Goal: Task Accomplishment & Management: Use online tool/utility

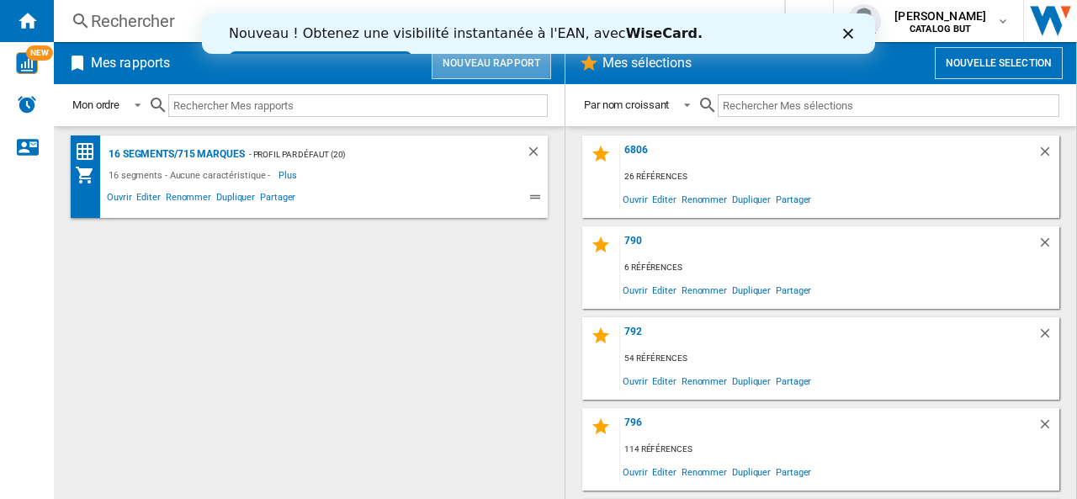
click at [496, 62] on button "Nouveau rapport" at bounding box center [491, 63] width 119 height 32
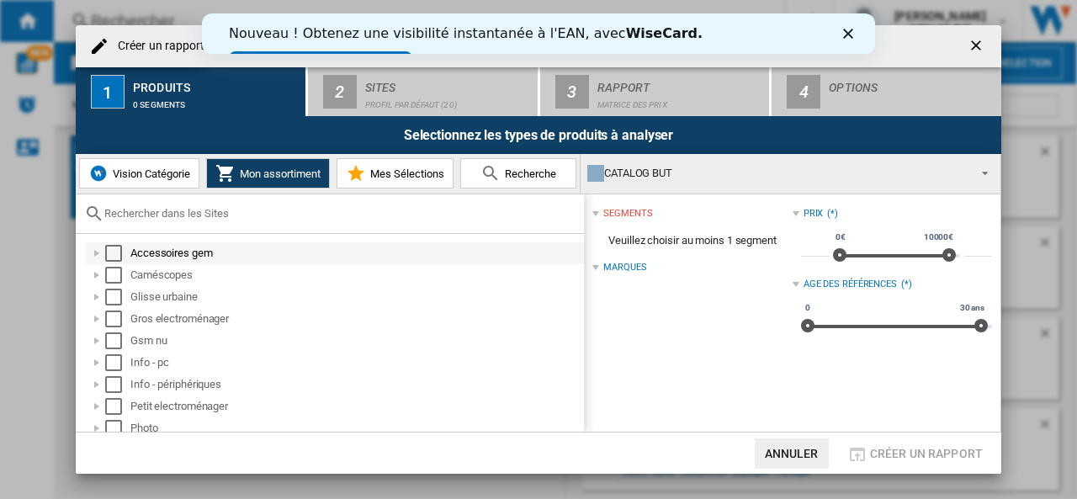
click at [121, 250] on div "Select" at bounding box center [113, 253] width 17 height 17
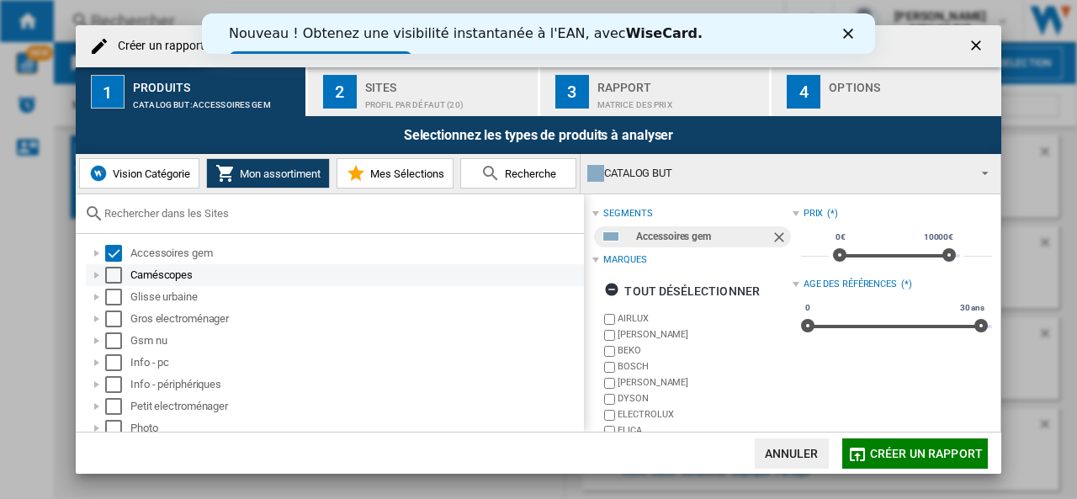
click at [109, 280] on div "Select" at bounding box center [113, 275] width 17 height 17
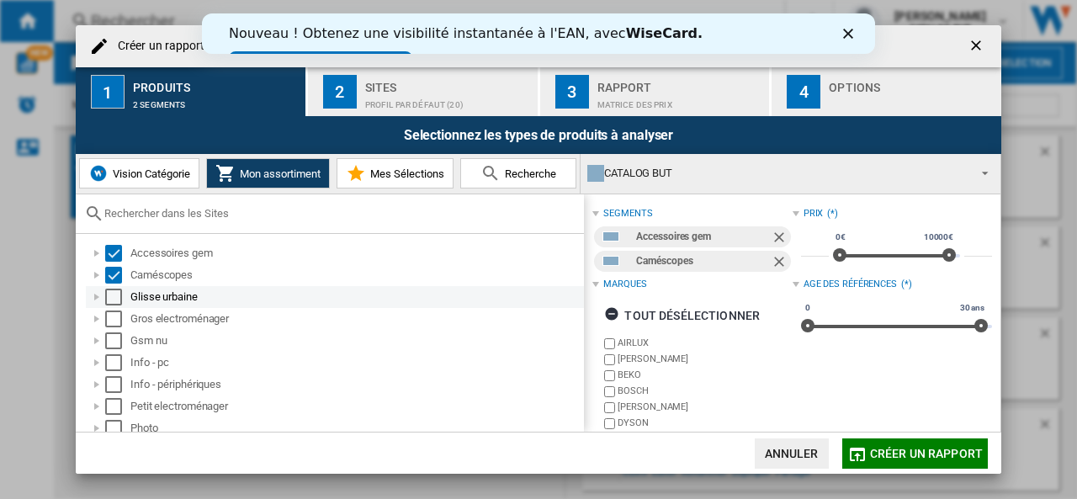
click at [114, 303] on div "Select" at bounding box center [113, 297] width 17 height 17
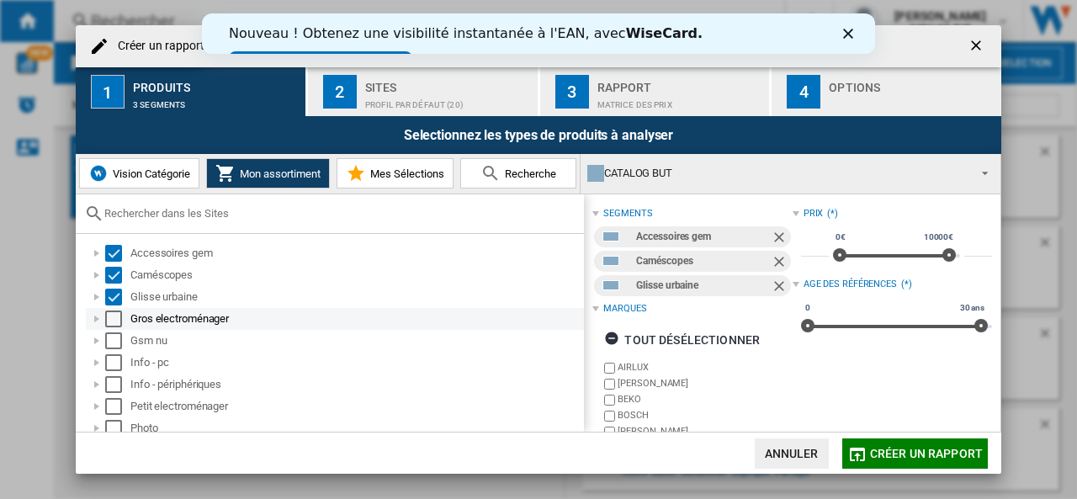
click at [115, 320] on div "Select" at bounding box center [113, 318] width 17 height 17
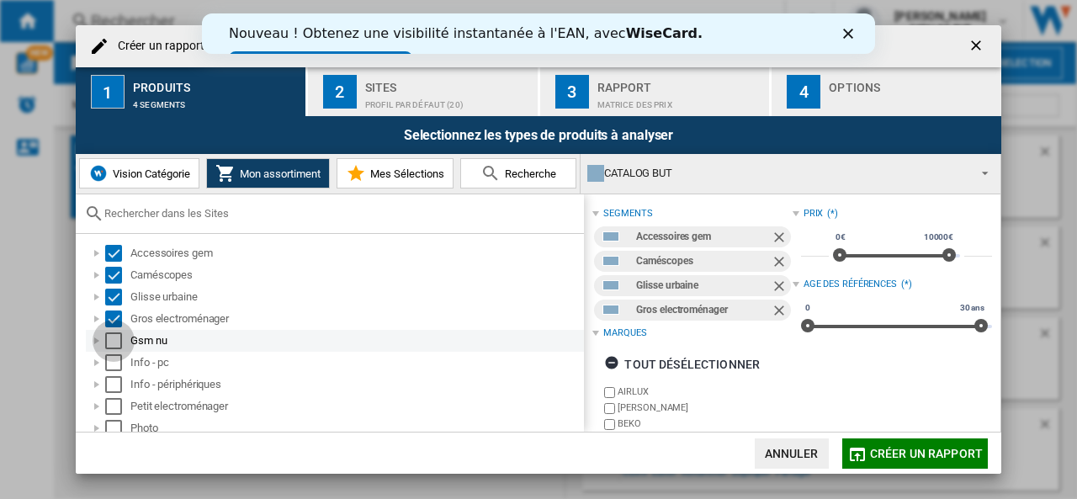
click at [113, 344] on div "Select" at bounding box center [113, 340] width 17 height 17
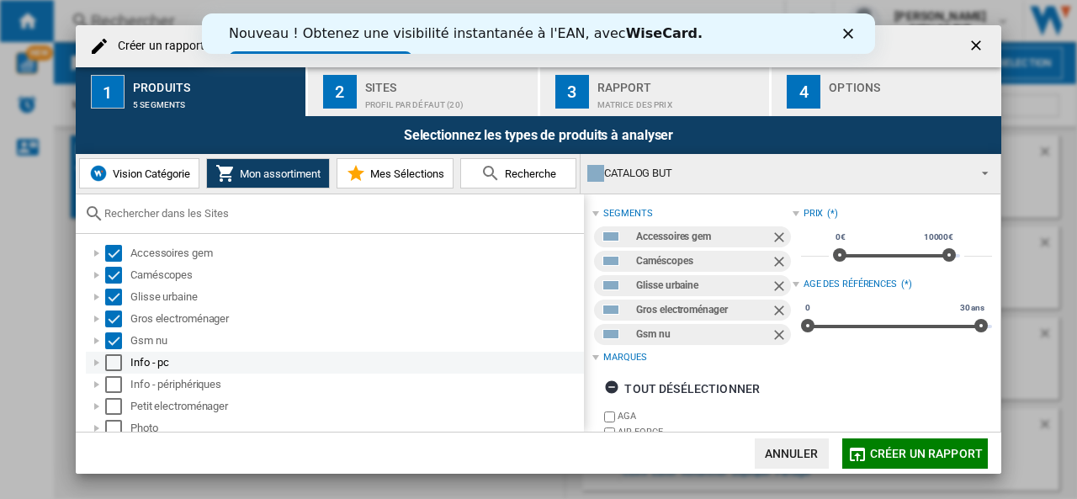
click at [113, 361] on div "Select" at bounding box center [113, 362] width 17 height 17
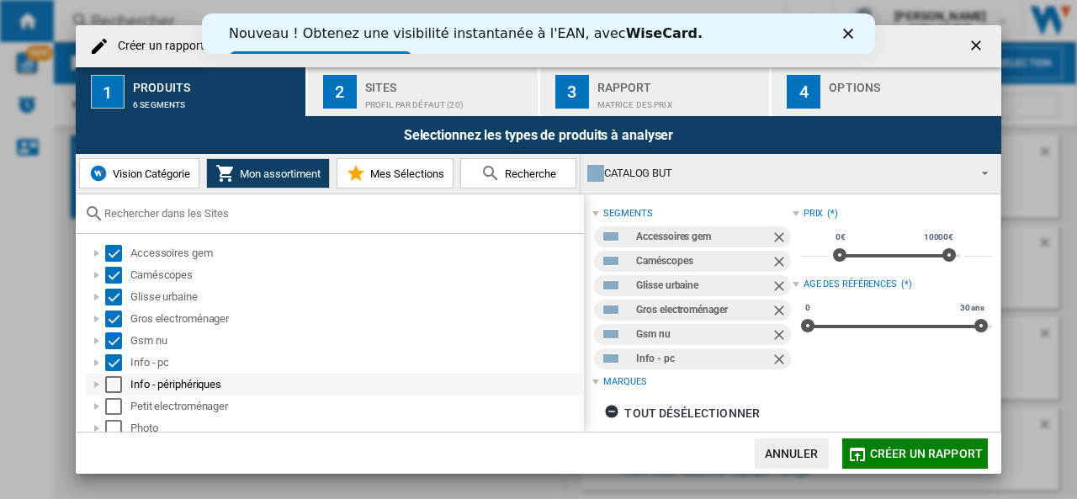
click at [116, 377] on div "Select" at bounding box center [113, 384] width 17 height 17
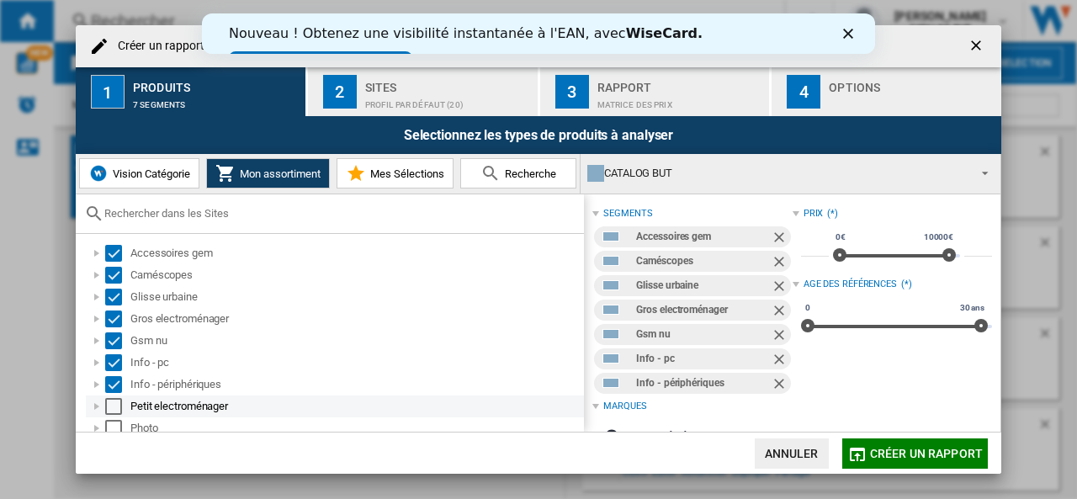
click at [109, 407] on div "Select" at bounding box center [113, 406] width 17 height 17
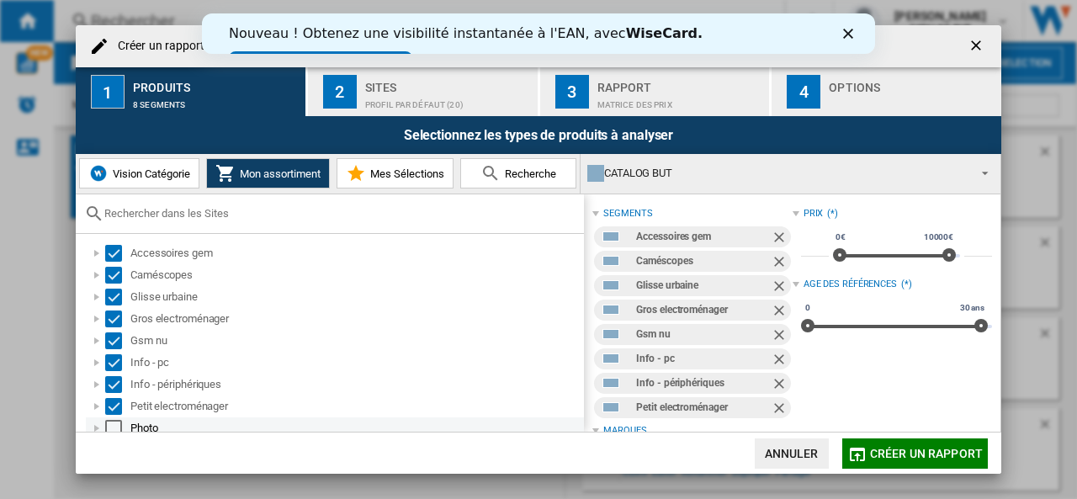
click at [111, 424] on div "Select" at bounding box center [113, 428] width 17 height 17
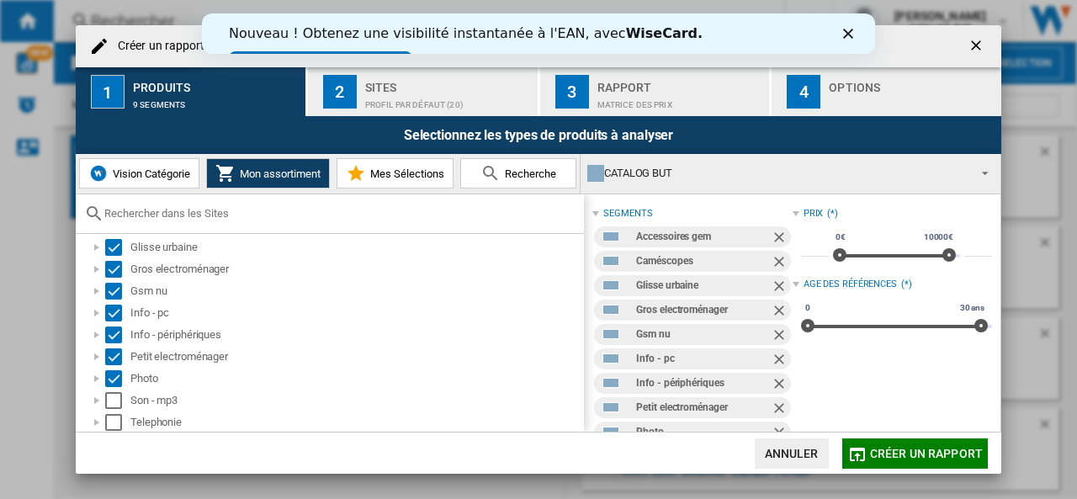
scroll to position [116, 0]
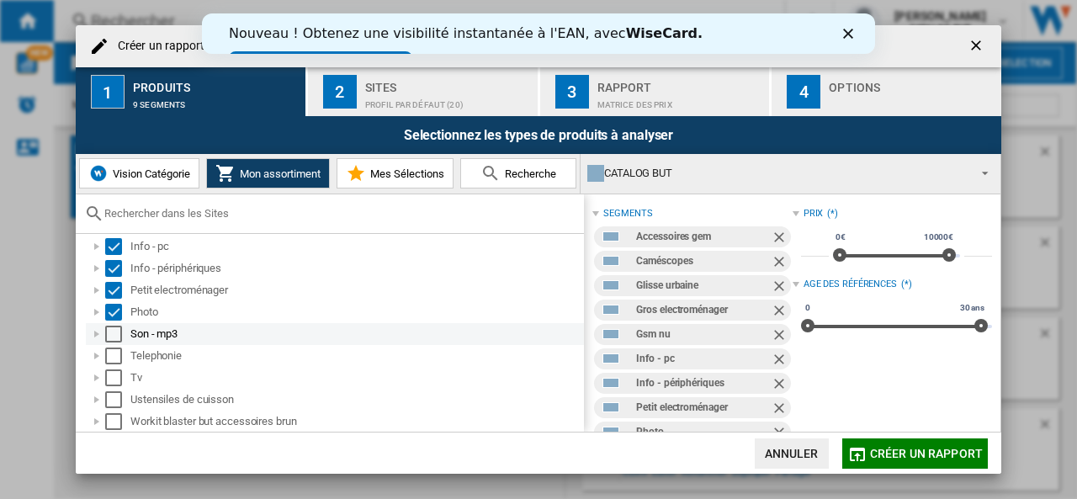
click at [119, 335] on div "Select" at bounding box center [113, 334] width 17 height 17
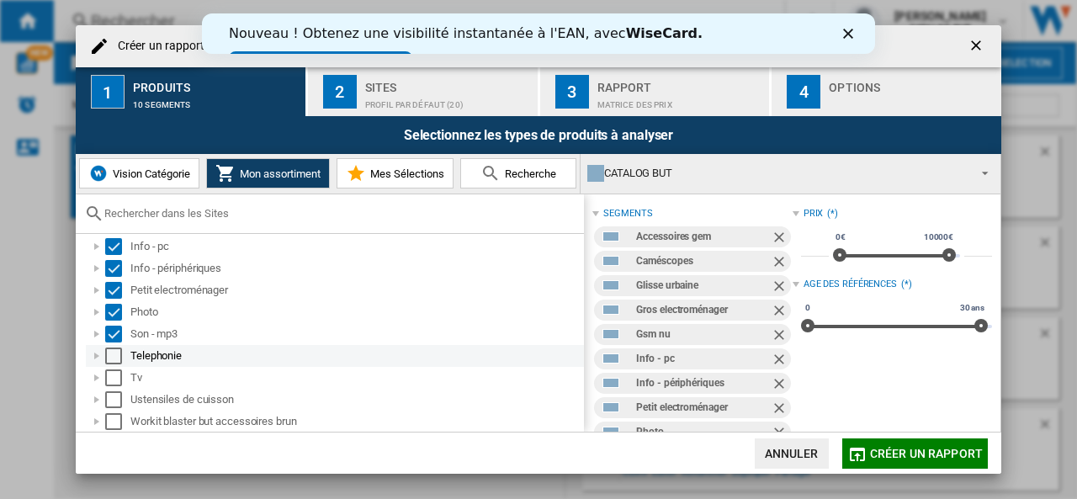
click at [109, 356] on div "Select" at bounding box center [113, 355] width 17 height 17
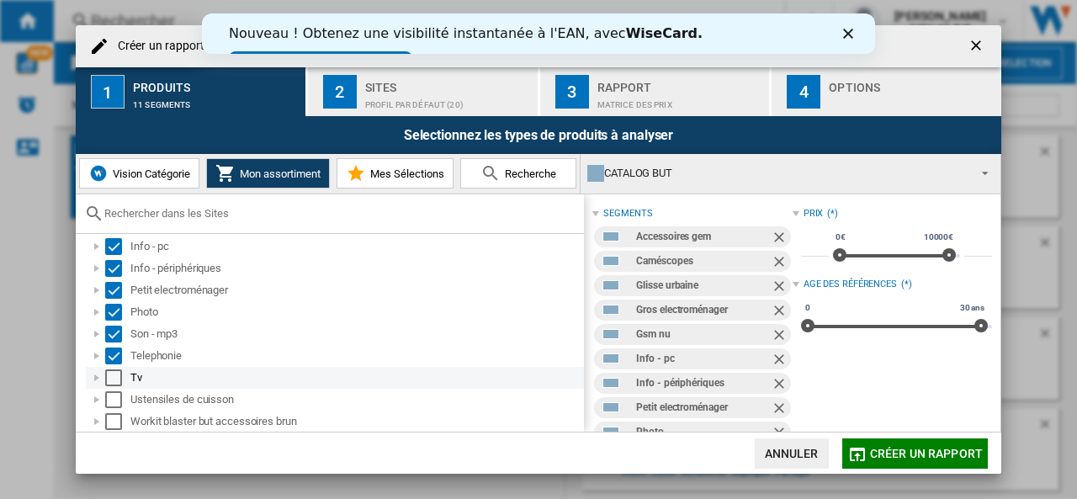
click at [114, 380] on div "Select" at bounding box center [113, 377] width 17 height 17
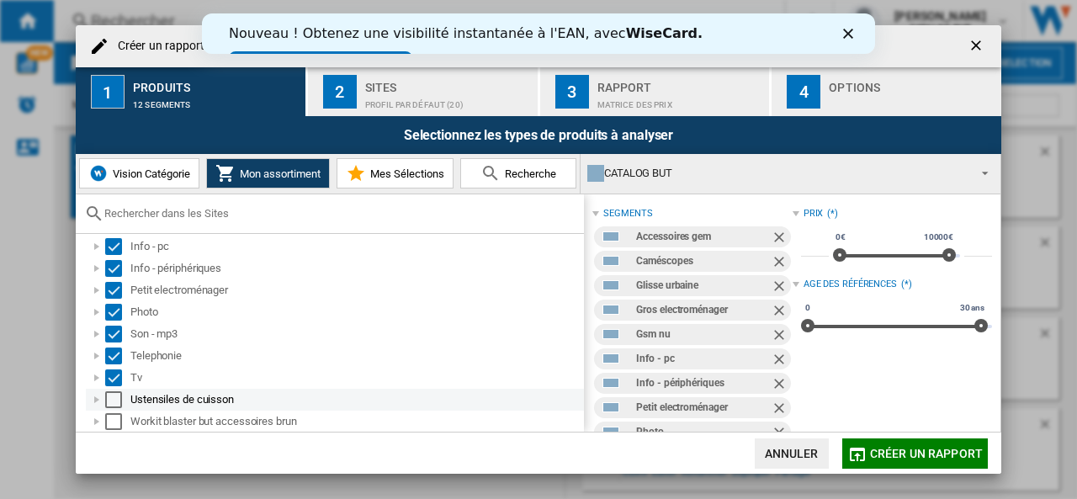
click at [116, 400] on div "Select" at bounding box center [113, 399] width 17 height 17
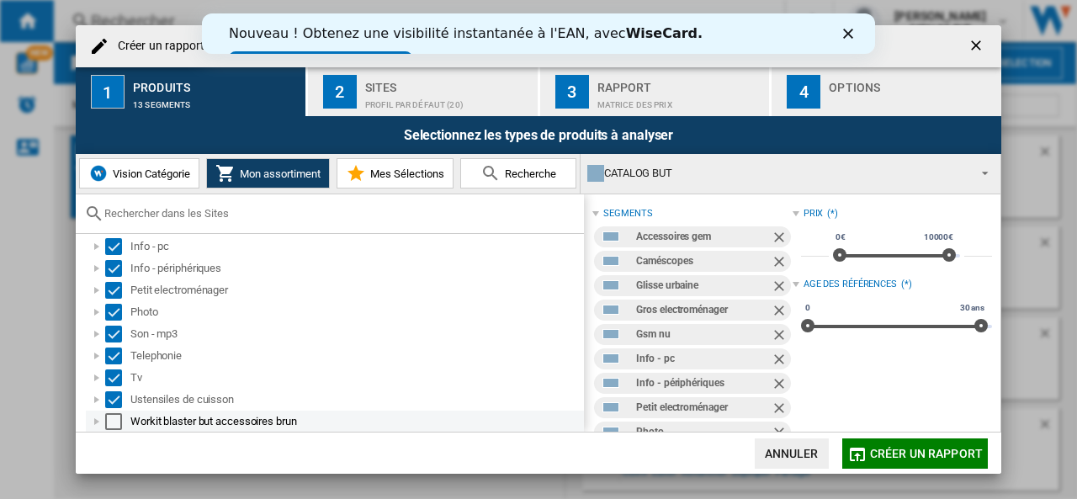
click at [117, 415] on div "Select" at bounding box center [113, 421] width 17 height 17
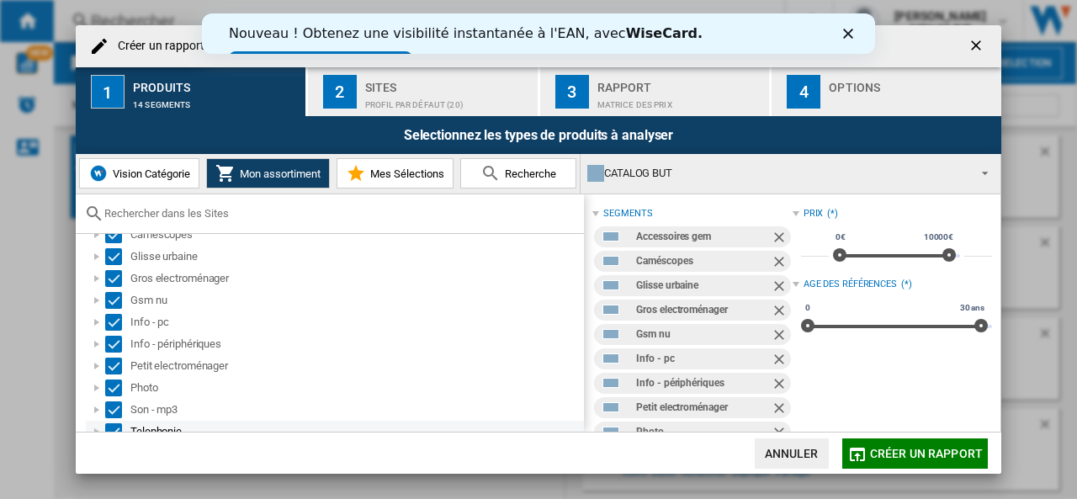
scroll to position [0, 0]
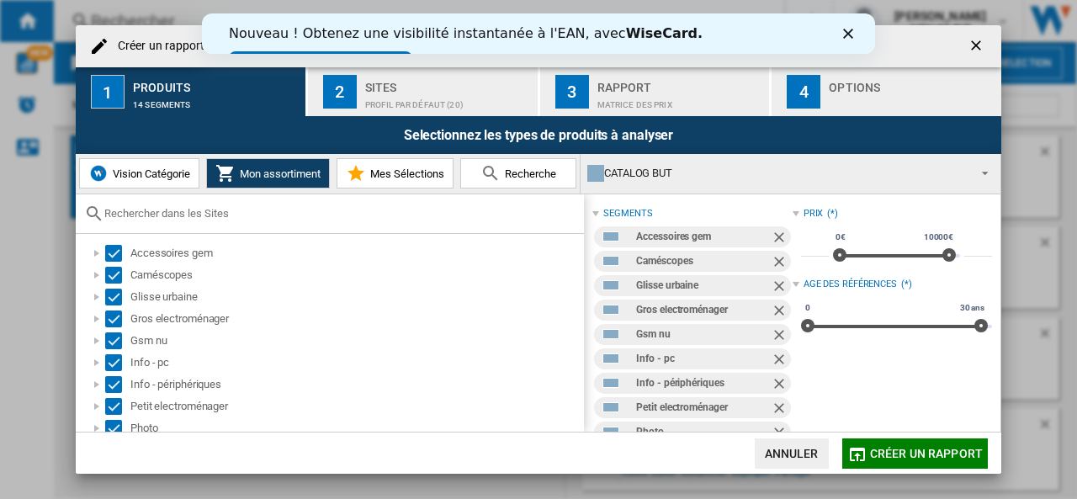
click at [426, 85] on div "Sites" at bounding box center [448, 83] width 166 height 18
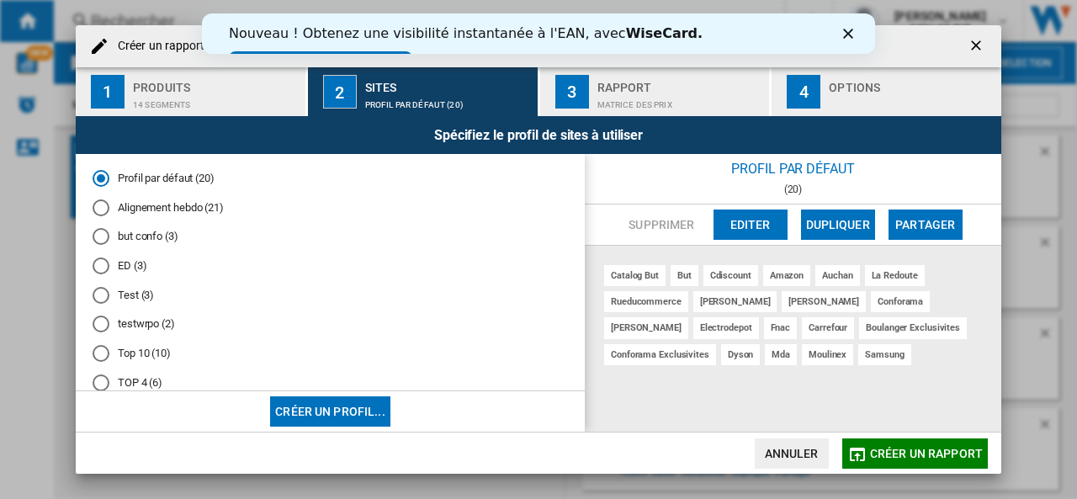
click at [182, 209] on md-radio-button "Alignement hebdo (21)" at bounding box center [330, 207] width 475 height 16
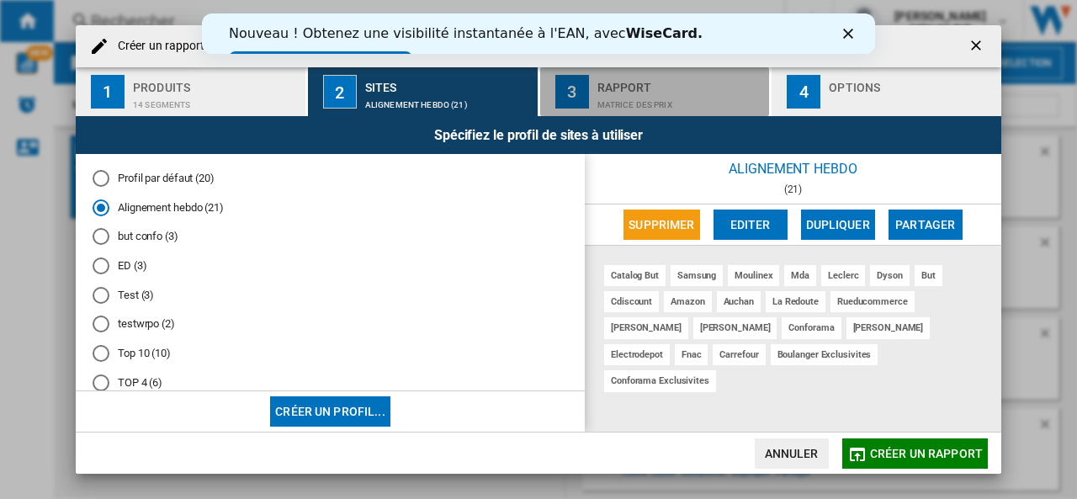
click at [676, 89] on div "Rapport" at bounding box center [680, 83] width 166 height 18
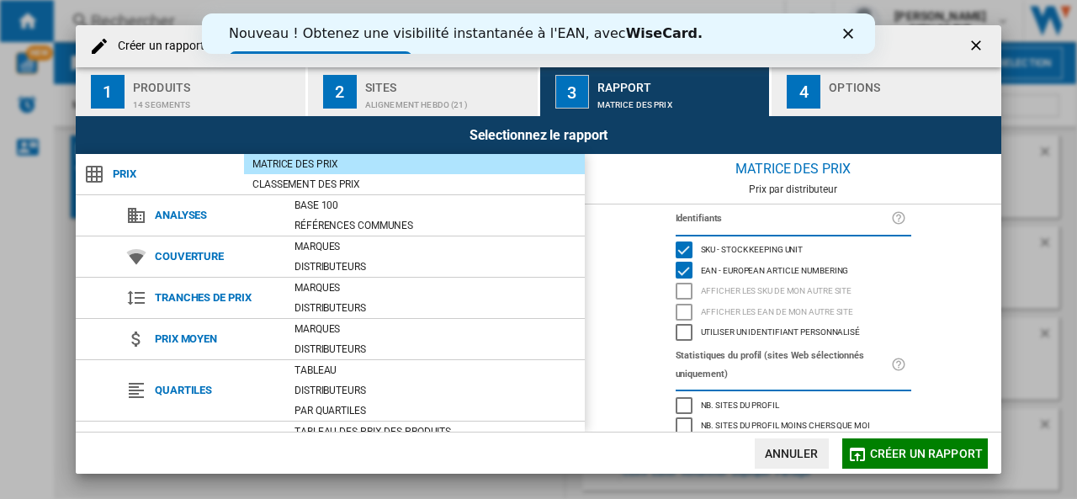
click at [858, 82] on div "Options" at bounding box center [912, 83] width 166 height 18
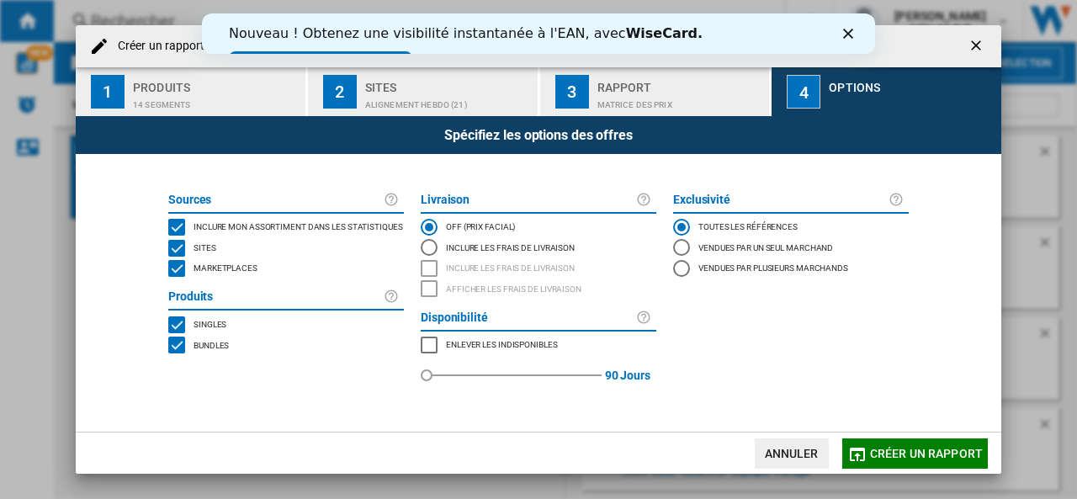
click at [219, 267] on span "Marketplaces" at bounding box center [225, 267] width 64 height 12
click at [895, 448] on span "Créer un rapport" at bounding box center [926, 453] width 113 height 13
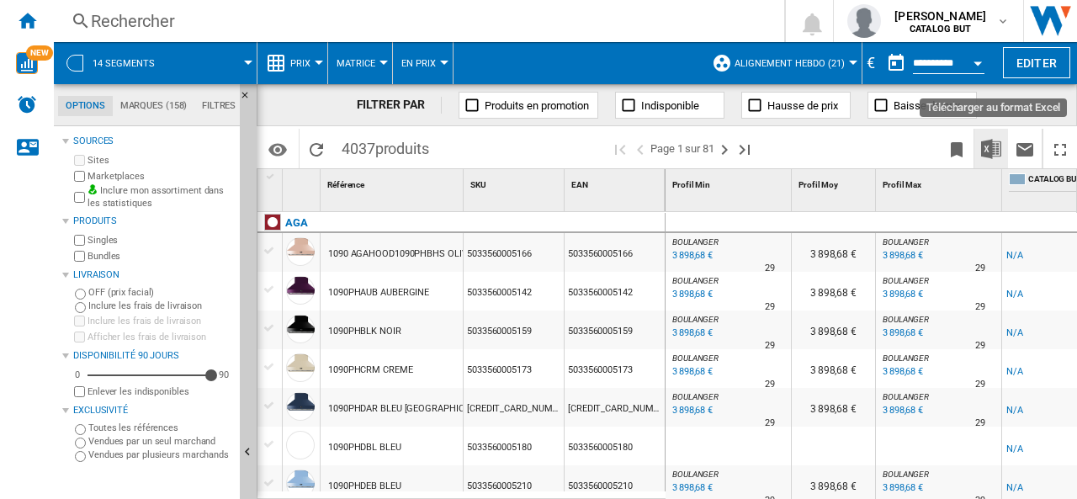
click at [984, 147] on img "Télécharger au format Excel" at bounding box center [991, 149] width 20 height 20
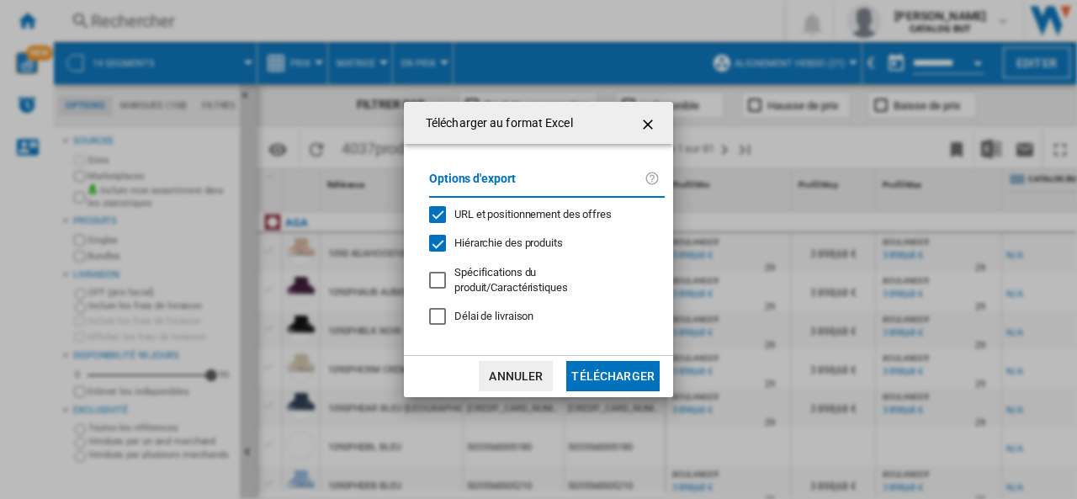
click at [496, 220] on span "URL et positionnement des offres" at bounding box center [532, 214] width 157 height 13
click at [594, 367] on button "Télécharger" at bounding box center [612, 376] width 93 height 30
